Goal: Navigation & Orientation: Find specific page/section

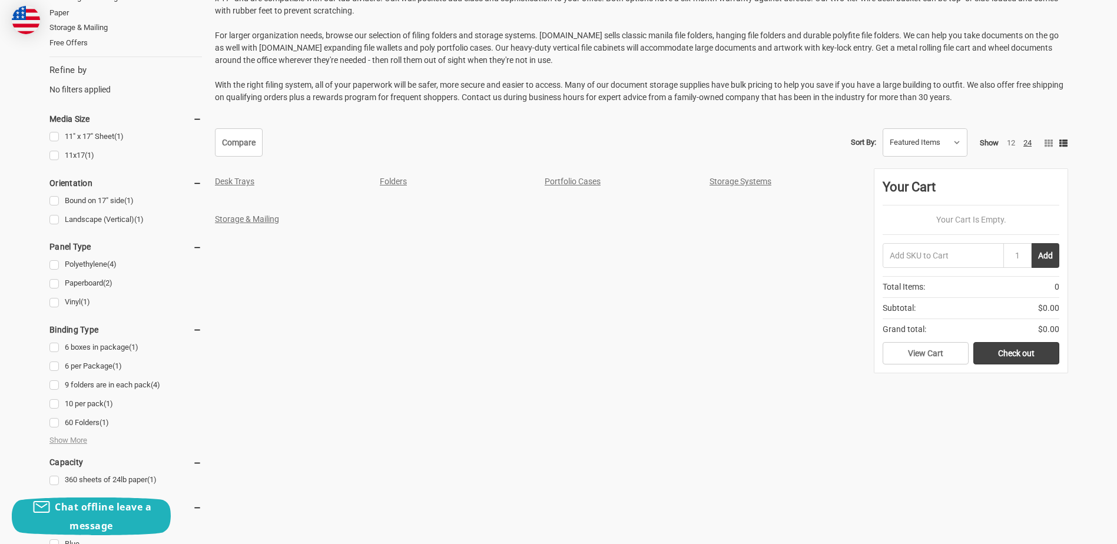
scroll to position [294, 0]
click at [741, 178] on link "Storage Systems" at bounding box center [741, 180] width 62 height 9
click at [573, 181] on link "Portfolio Cases" at bounding box center [573, 180] width 56 height 9
click at [393, 183] on link "Folders" at bounding box center [393, 180] width 27 height 9
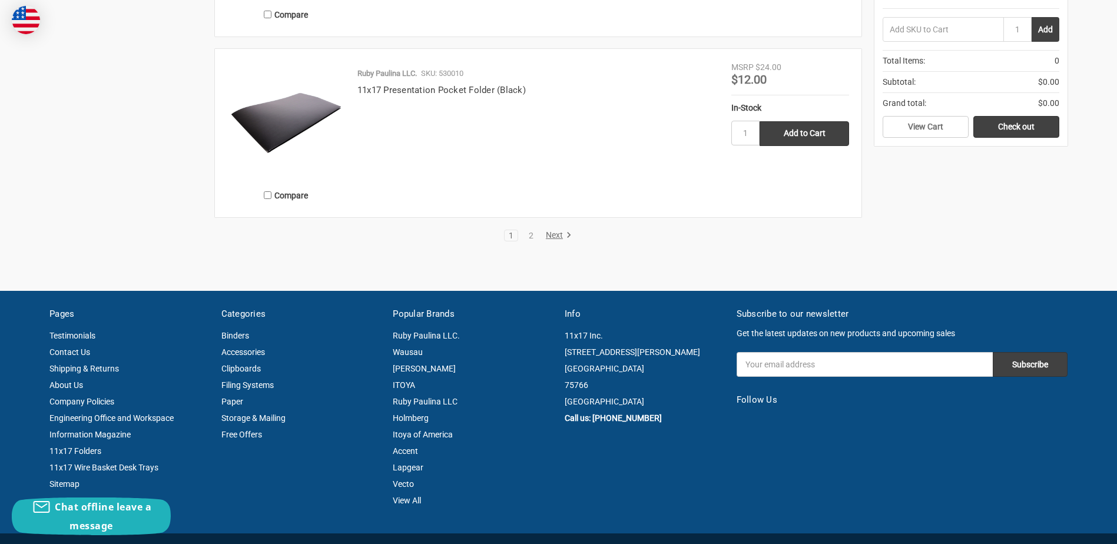
scroll to position [2473, 0]
